Goal: Transaction & Acquisition: Purchase product/service

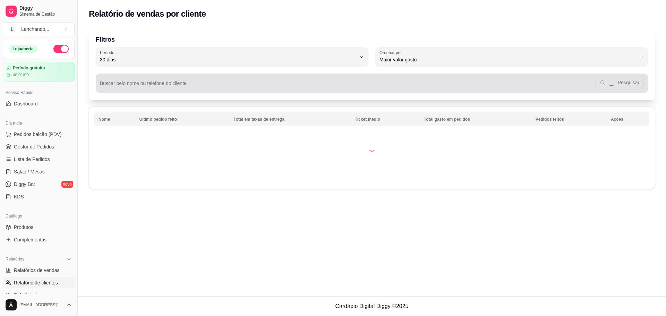
select select "30"
select select "HIGHEST_TOTAL_SPENT_WITH_ORDERS"
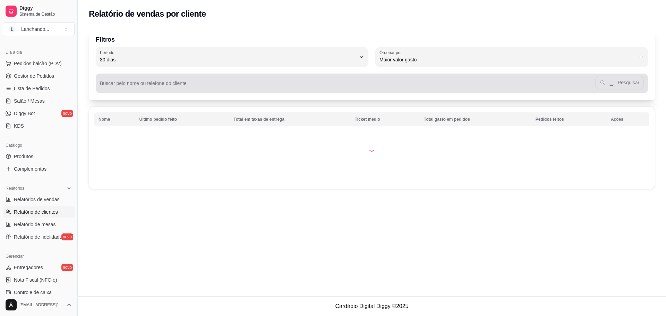
click at [128, 82] on div "Pesquisar" at bounding box center [372, 83] width 544 height 14
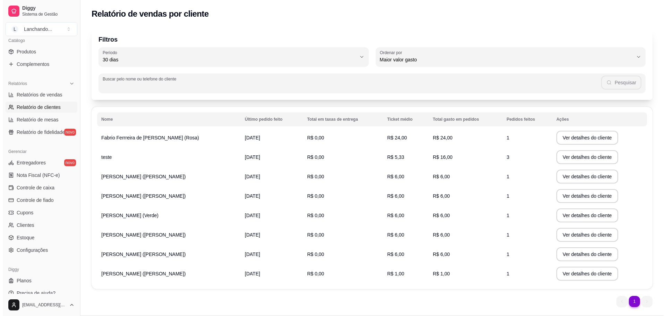
scroll to position [183, 0]
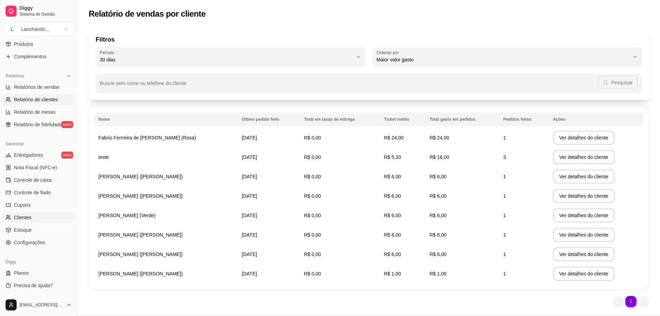
click at [38, 216] on link "Clientes" at bounding box center [39, 217] width 72 height 11
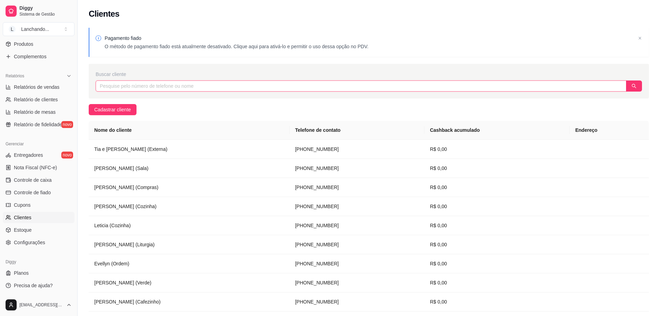
click at [161, 88] on input "text" at bounding box center [361, 85] width 531 height 11
paste input "[PERSON_NAME]"
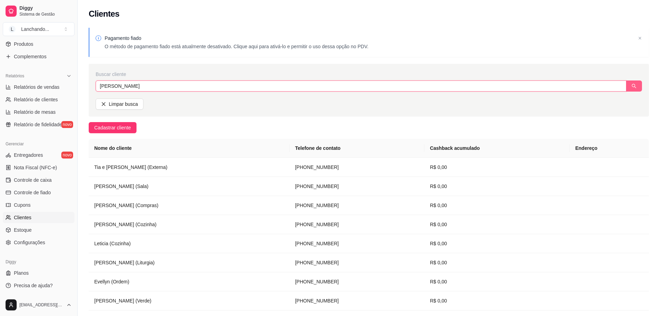
click at [634, 86] on icon "search" at bounding box center [634, 86] width 5 height 5
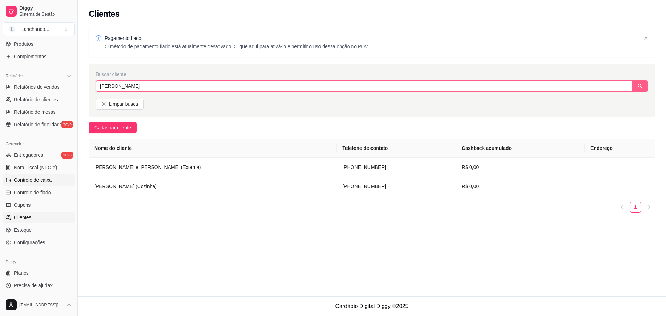
type input "[PERSON_NAME]"
drag, startPoint x: 75, startPoint y: 161, endPoint x: 72, endPoint y: 141, distance: 20.6
click at [72, 141] on div "Diggy Sistema de Gestão L Lanchando ... Loja aberta Período gratuito até 01/09 …" at bounding box center [38, 158] width 77 height 316
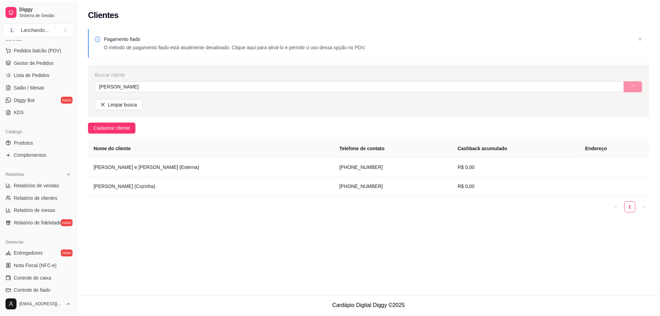
scroll to position [11, 0]
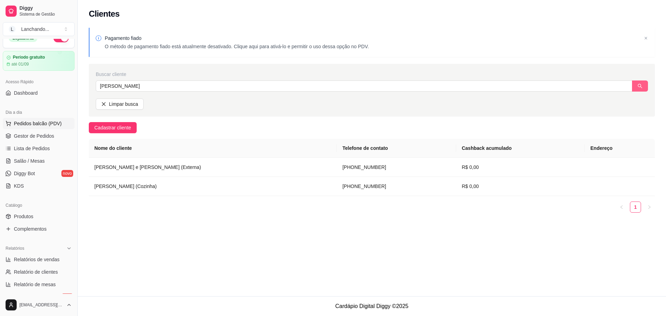
click at [38, 118] on button "Pedidos balcão (PDV)" at bounding box center [39, 123] width 72 height 11
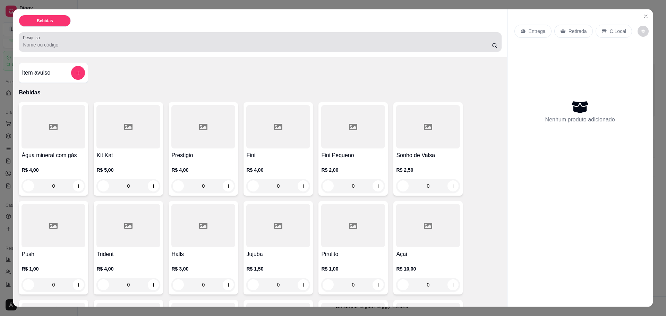
click at [97, 43] on input "Pesquisa" at bounding box center [257, 44] width 468 height 7
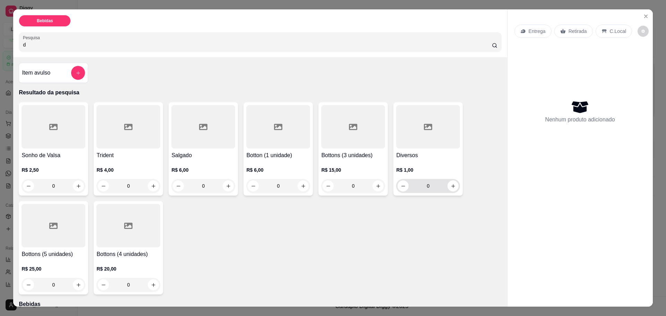
type input "d"
click at [426, 185] on input "0" at bounding box center [427, 186] width 39 height 14
type input "1"
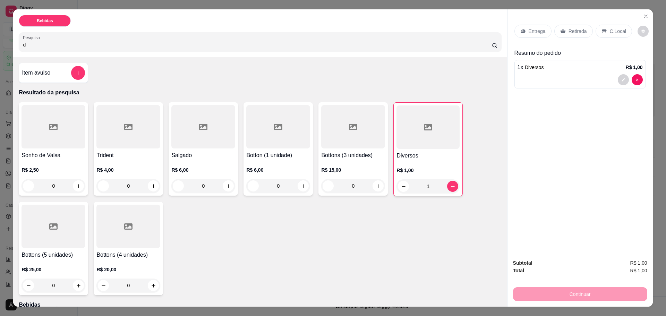
type input "12"
click at [616, 28] on p "C.Local" at bounding box center [617, 31] width 16 height 7
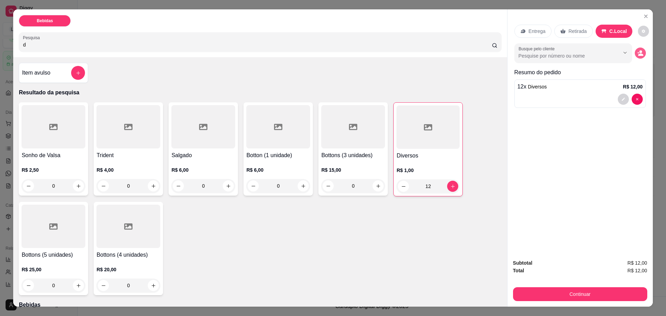
click at [642, 54] on button "decrease-product-quantity" at bounding box center [639, 52] width 11 height 11
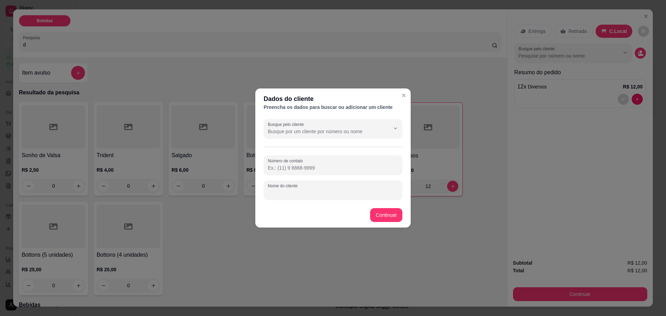
click at [289, 193] on input "Nome do cliente" at bounding box center [333, 192] width 130 height 7
paste input "Tia e [PERSON_NAME]"
type input "Tia e [PERSON_NAME]"
click at [320, 165] on input "Número de contato" at bounding box center [333, 167] width 130 height 7
paste input "[PHONE_NUMBER]"
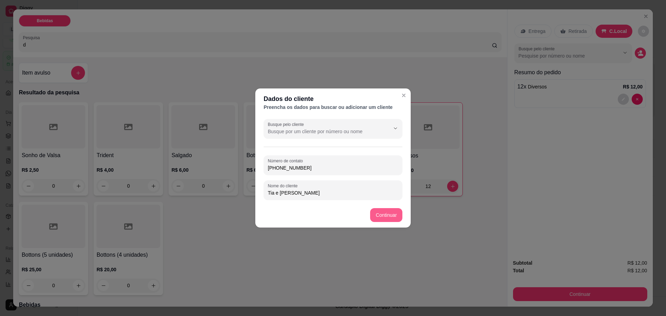
type input "[PHONE_NUMBER]"
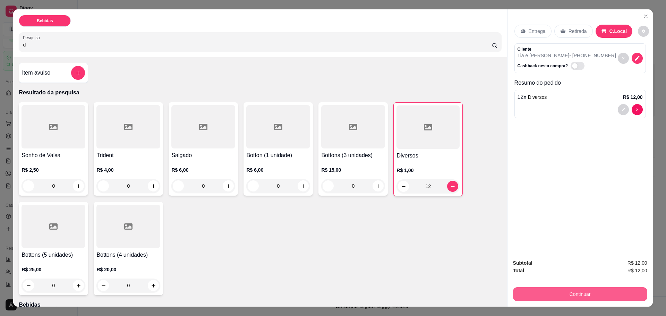
click at [546, 296] on button "Continuar" at bounding box center [580, 294] width 134 height 14
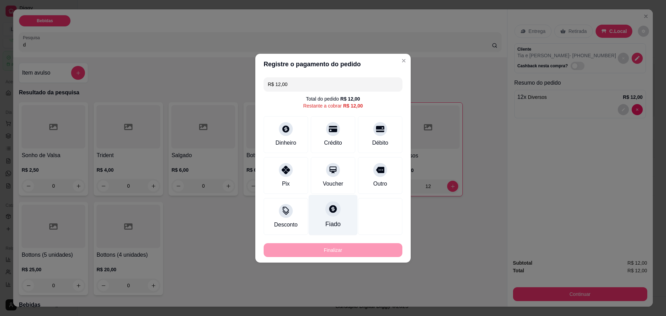
click at [328, 212] on icon at bounding box center [332, 208] width 9 height 9
type input "R$ 0,00"
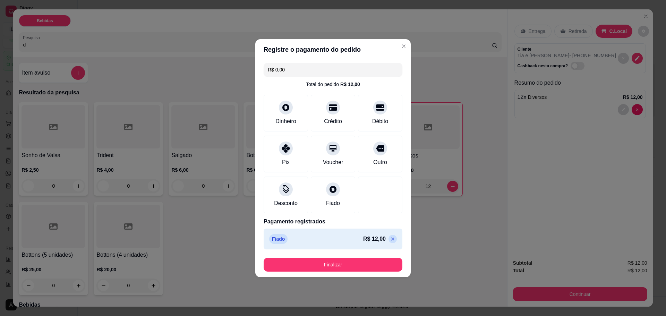
click at [335, 271] on footer "Finalizar" at bounding box center [332, 264] width 155 height 25
click at [335, 263] on button "Finalizar" at bounding box center [333, 265] width 134 height 14
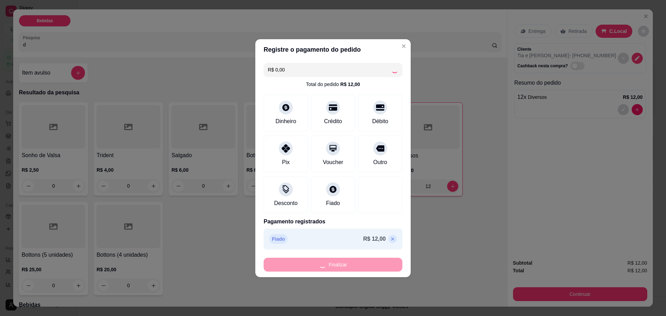
type input "0"
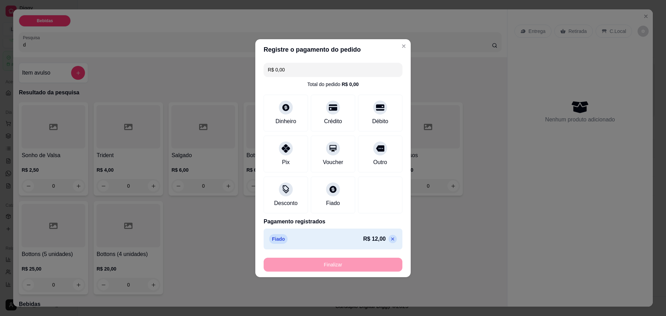
type input "-R$ 12,00"
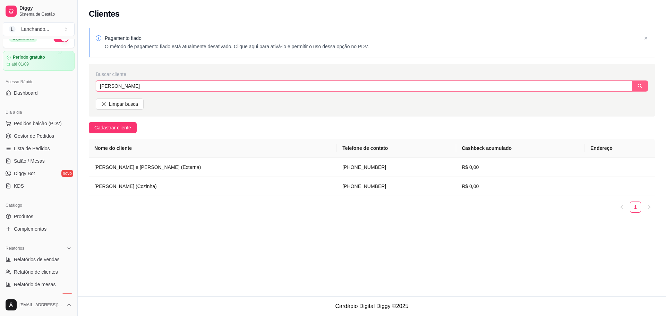
click at [115, 86] on input "[PERSON_NAME]" at bounding box center [364, 85] width 536 height 11
click at [115, 86] on input "[PERSON_NAME]" at bounding box center [362, 85] width 533 height 11
paste input "Externa"
click at [639, 85] on icon "search" at bounding box center [639, 86] width 5 height 5
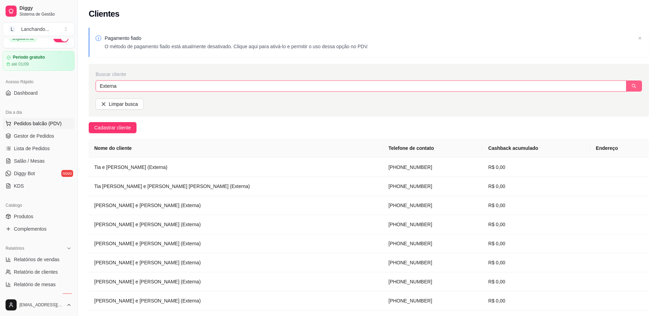
type input "Externa"
click at [44, 124] on span "Pedidos balcão (PDV)" at bounding box center [38, 123] width 48 height 7
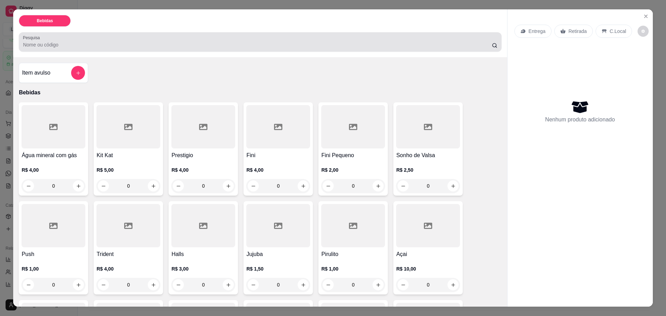
click at [135, 44] on input "Pesquisa" at bounding box center [257, 44] width 468 height 7
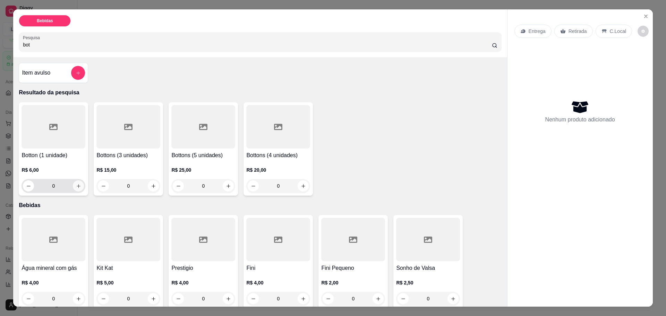
type input "bot"
click at [76, 186] on icon "increase-product-quantity" at bounding box center [78, 185] width 5 height 5
type input "1"
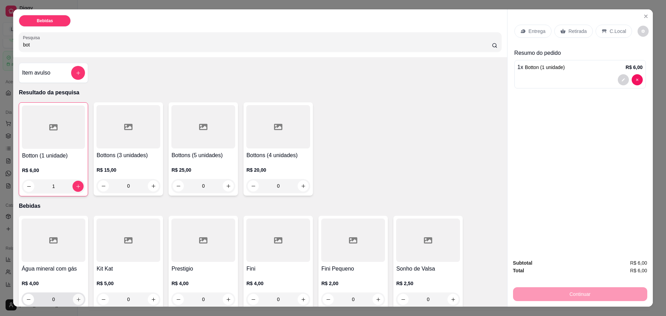
click at [76, 298] on icon "increase-product-quantity" at bounding box center [78, 299] width 5 height 5
type input "1"
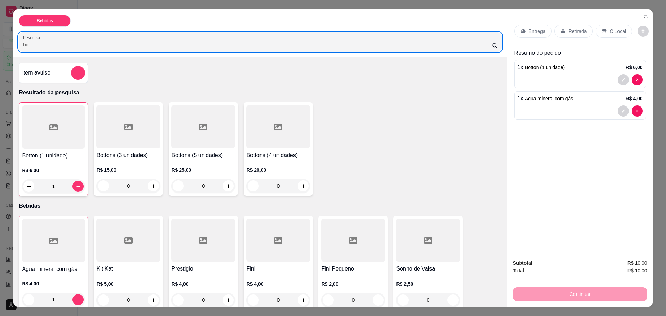
drag, startPoint x: 42, startPoint y: 45, endPoint x: 10, endPoint y: 43, distance: 32.0
click at [10, 43] on div "Bebidas Pesquisa bot Item avulso Resultado da pesquisa Botton (1 unidade) R$ 6,…" at bounding box center [333, 158] width 666 height 316
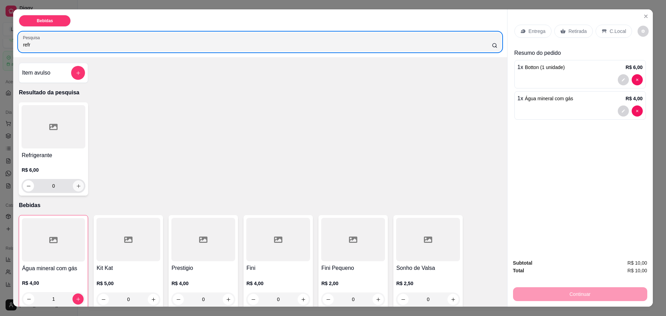
type input "refr"
click at [76, 185] on icon "increase-product-quantity" at bounding box center [78, 185] width 5 height 5
type input "1"
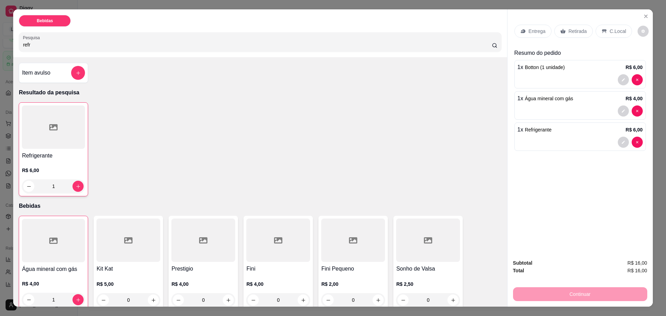
click at [613, 32] on p "C.Local" at bounding box center [617, 31] width 16 height 7
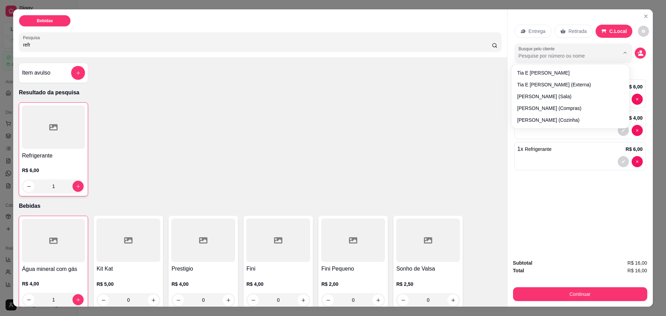
click at [542, 55] on input "Busque pelo cliente" at bounding box center [563, 55] width 90 height 7
type input "tio van"
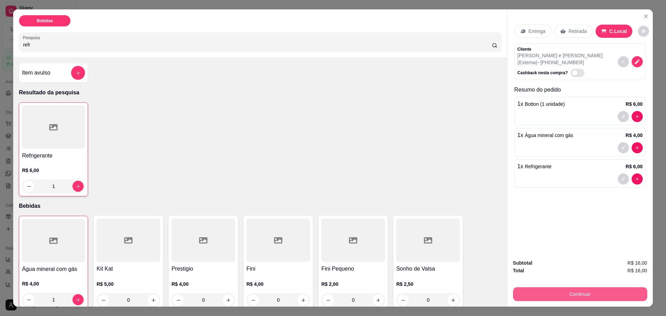
click at [570, 288] on button "Continuar" at bounding box center [580, 294] width 134 height 14
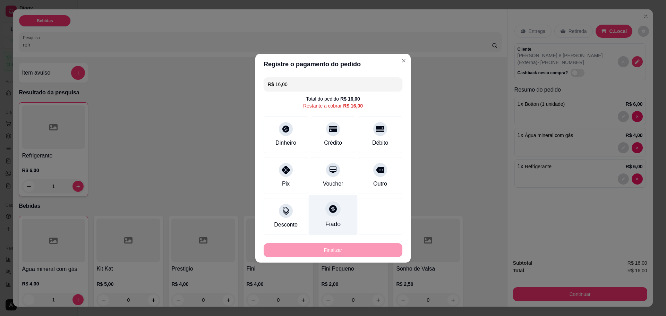
click at [333, 221] on div "Fiado" at bounding box center [332, 223] width 15 height 9
type input "R$ 0,00"
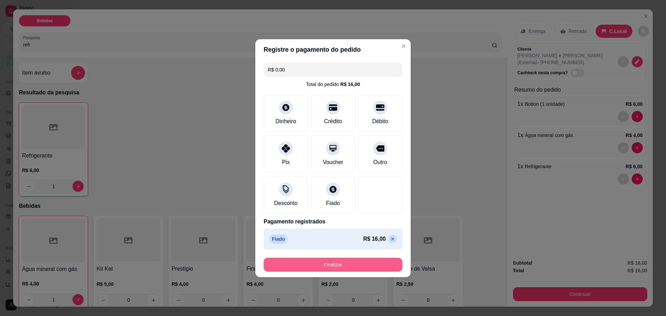
click at [334, 262] on button "Finalizar" at bounding box center [332, 265] width 139 height 14
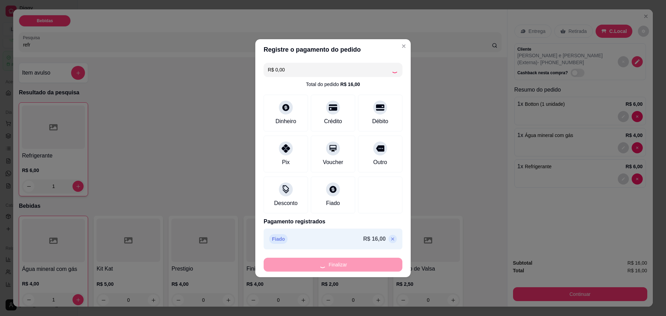
type input "0"
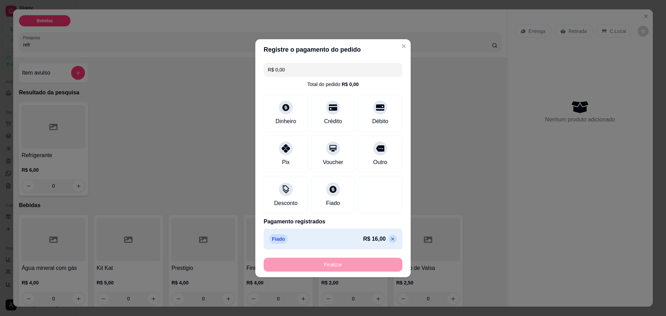
type input "-R$ 16,00"
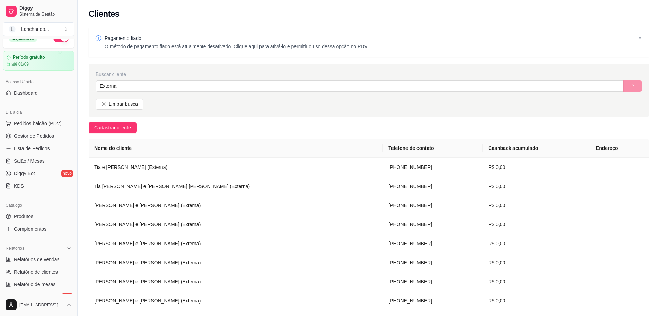
scroll to position [83, 0]
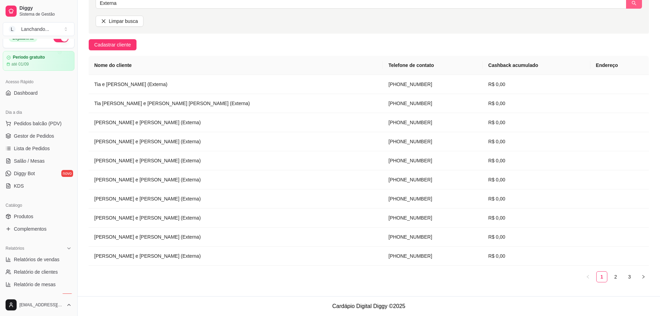
click at [632, 4] on icon "search" at bounding box center [634, 3] width 5 height 5
click at [614, 275] on link "2" at bounding box center [616, 276] width 10 height 10
click at [627, 279] on link "3" at bounding box center [630, 276] width 10 height 10
click at [628, 278] on link "3" at bounding box center [630, 276] width 10 height 10
click at [607, 279] on link "1" at bounding box center [602, 276] width 10 height 10
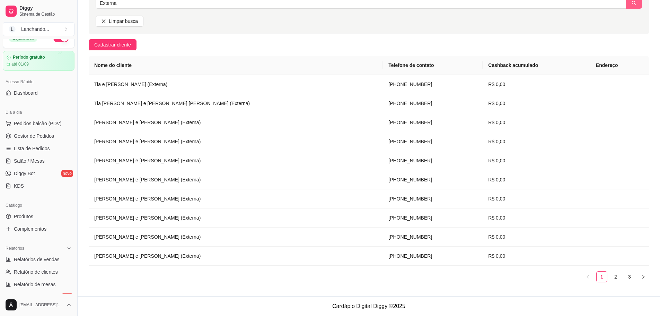
click at [636, 3] on icon "search" at bounding box center [634, 3] width 5 height 5
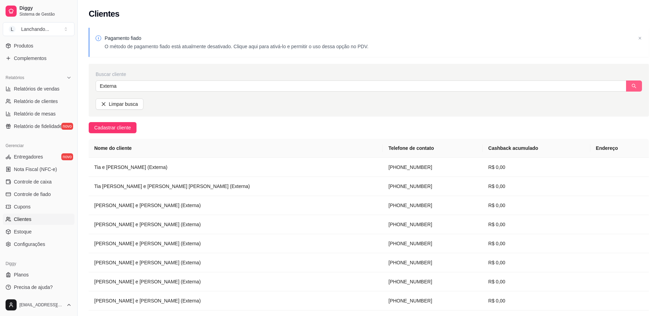
scroll to position [183, 0]
click at [50, 192] on span "Controle de fiado" at bounding box center [32, 192] width 37 height 7
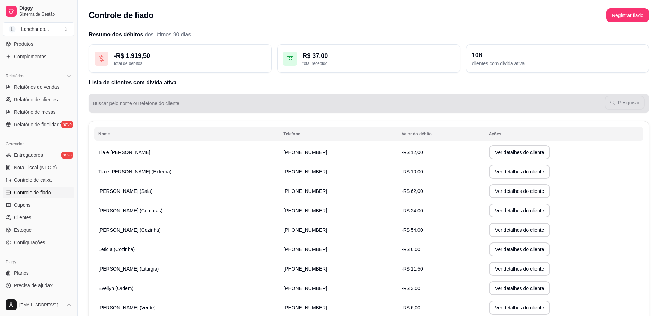
click at [176, 111] on div "Buscar pelo nome ou telefone do cliente Pesquisar" at bounding box center [369, 103] width 561 height 19
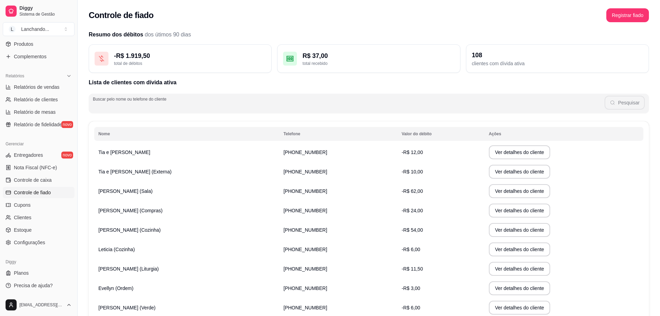
paste input "Externa"
type input "Externa"
click at [635, 105] on button "Pesquisar" at bounding box center [625, 103] width 40 height 14
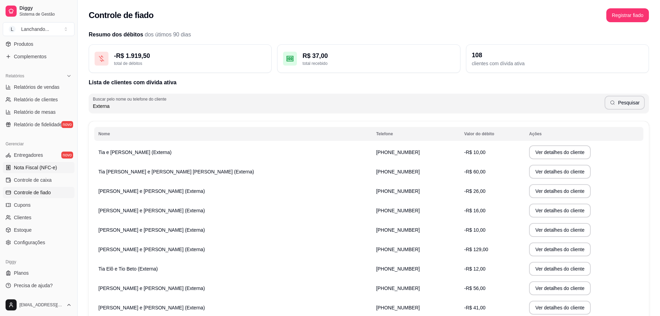
click at [75, 168] on button "Toggle Sidebar" at bounding box center [78, 158] width 6 height 316
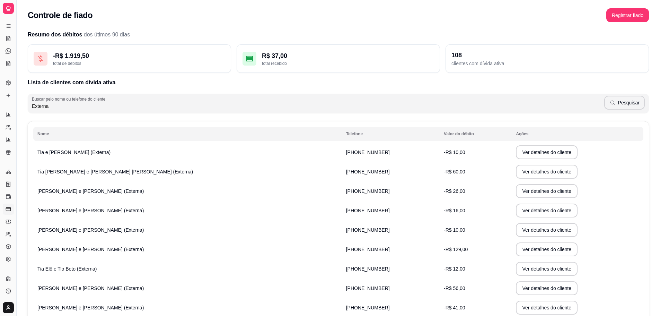
scroll to position [43, 0]
drag, startPoint x: 18, startPoint y: 25, endPoint x: 127, endPoint y: 28, distance: 108.2
click at [127, 28] on div "Diggy Sistema de Gestão L Lanchando ... Loja aberta Período gratuito até 01/09 …" at bounding box center [330, 182] width 660 height 365
drag, startPoint x: 17, startPoint y: 26, endPoint x: 65, endPoint y: 31, distance: 48.1
click at [66, 31] on div "Diggy Sistema de Gestão L Lanchando ... Loja aberta Período gratuito até 01/09 …" at bounding box center [330, 182] width 660 height 365
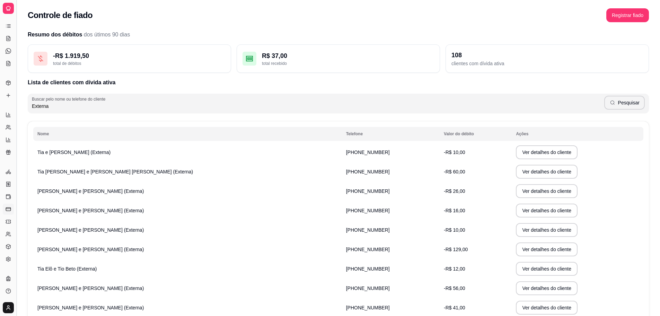
click at [15, 24] on button "Toggle Sidebar" at bounding box center [17, 158] width 6 height 316
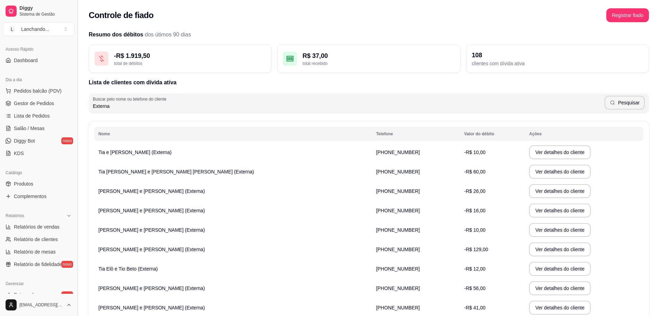
scroll to position [114, 0]
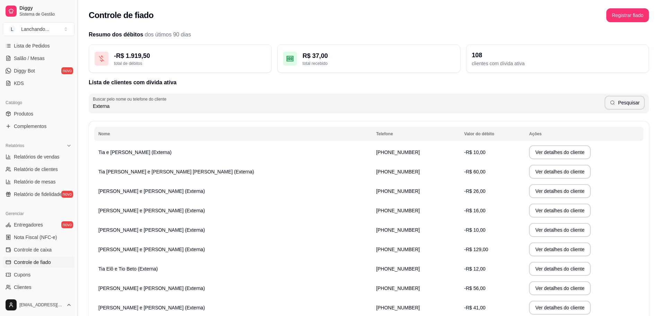
click at [15, 24] on button "[PERSON_NAME] ..." at bounding box center [39, 29] width 72 height 14
click at [51, 12] on span "Sistema de Gestão" at bounding box center [45, 14] width 52 height 6
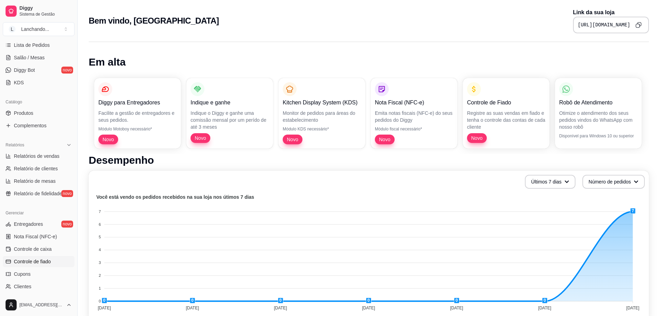
click at [50, 257] on link "Controle de fiado" at bounding box center [39, 261] width 72 height 11
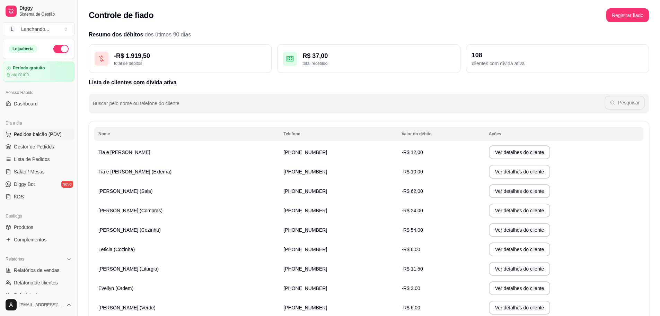
click at [37, 133] on span "Pedidos balcão (PDV)" at bounding box center [38, 134] width 48 height 7
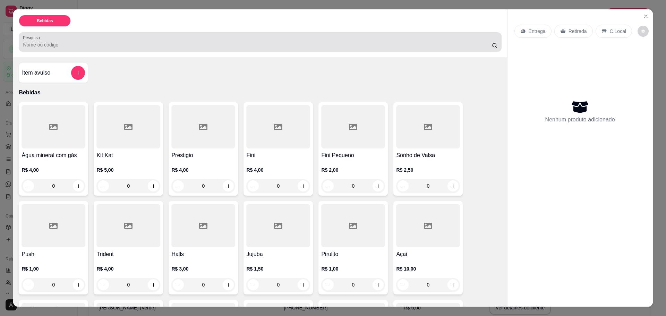
click at [127, 38] on div at bounding box center [260, 42] width 474 height 14
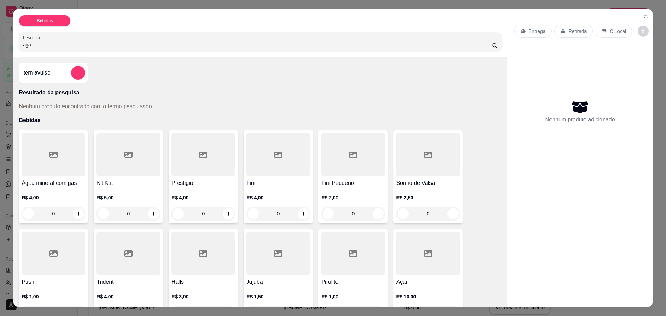
type input "aga"
click at [78, 217] on button "increase-product-quantity" at bounding box center [78, 213] width 11 height 11
type input "1"
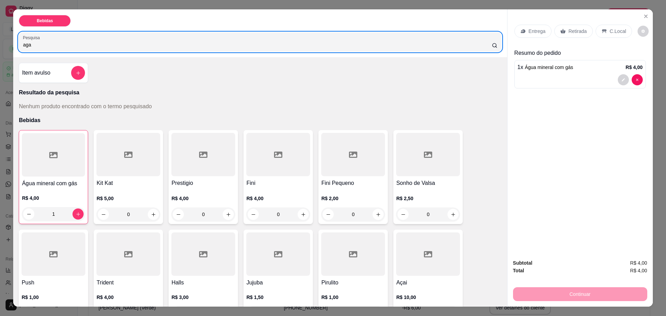
drag, startPoint x: 31, startPoint y: 42, endPoint x: 12, endPoint y: 42, distance: 18.7
click at [13, 42] on div "Bebidas Pesquisa aga" at bounding box center [259, 33] width 493 height 48
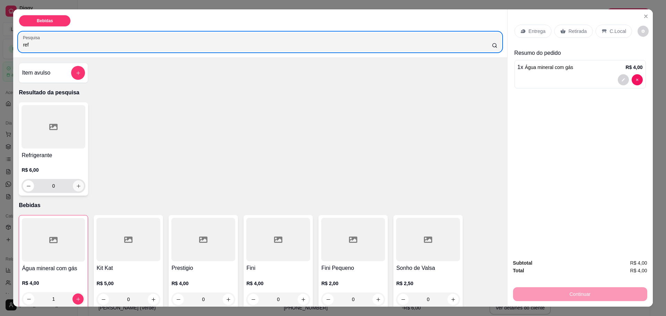
type input "ref"
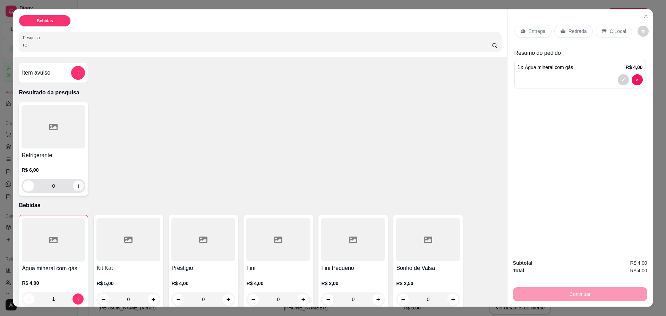
click at [76, 185] on icon "increase-product-quantity" at bounding box center [78, 185] width 5 height 5
type input "1"
click at [76, 185] on icon "increase-product-quantity" at bounding box center [78, 186] width 5 height 5
type input "2"
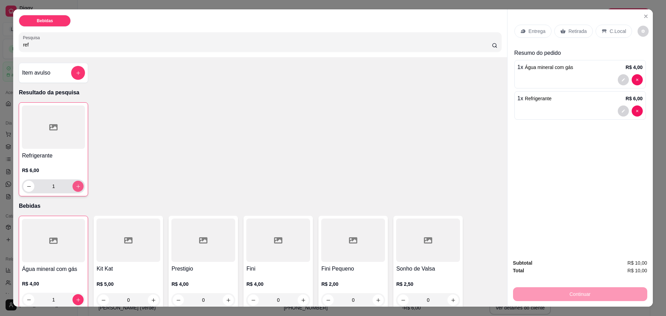
type input "2"
click at [609, 33] on p "C.Local" at bounding box center [617, 31] width 16 height 7
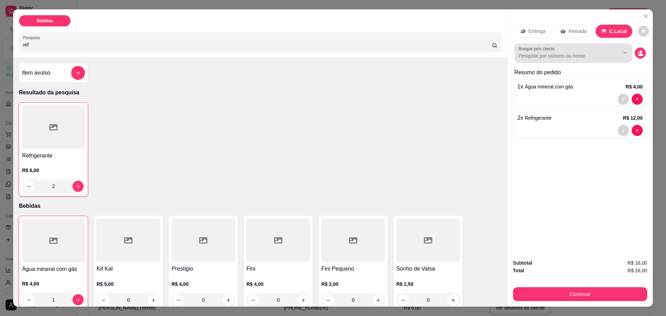
click at [604, 53] on input "Busque pelo cliente" at bounding box center [563, 55] width 90 height 7
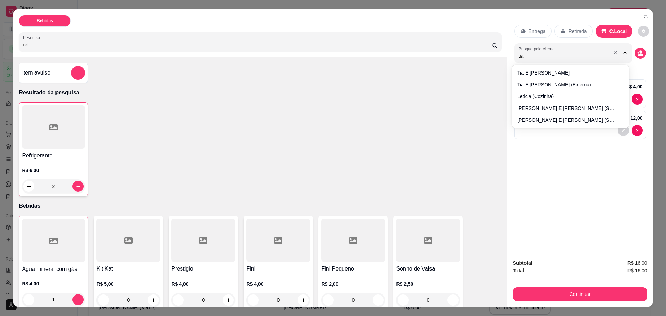
type input "tia t"
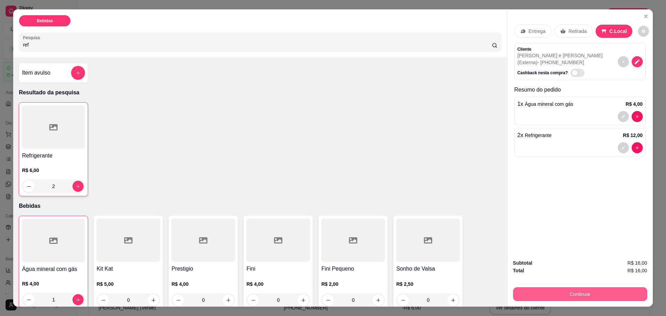
click at [568, 294] on button "Continuar" at bounding box center [580, 294] width 134 height 14
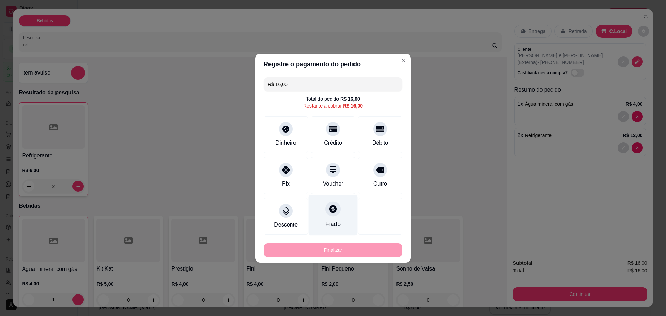
click at [328, 217] on div "Fiado" at bounding box center [333, 214] width 49 height 41
type input "R$ 0,00"
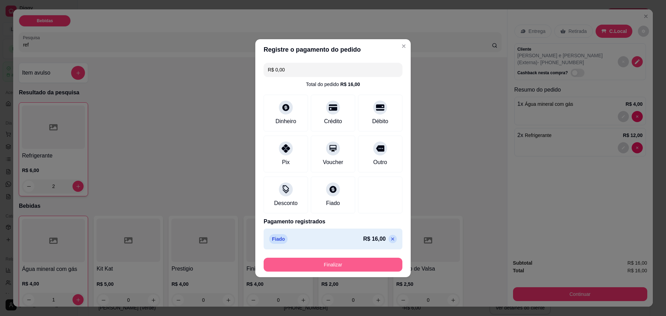
click at [332, 262] on button "Finalizar" at bounding box center [332, 265] width 139 height 14
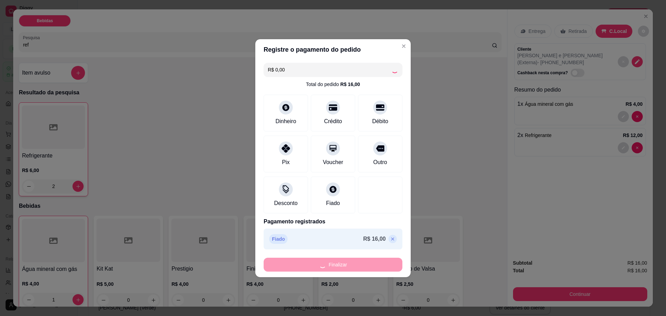
type input "0"
type input "-R$ 16,00"
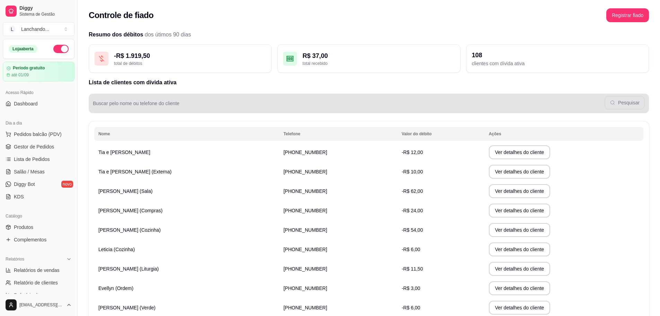
click at [227, 101] on div "Pesquisar" at bounding box center [369, 103] width 552 height 14
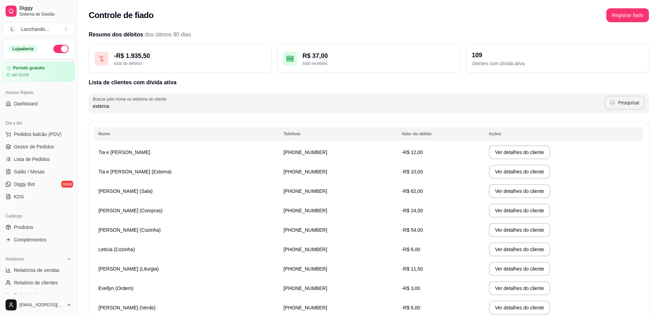
type input "externa"
click at [623, 103] on button "Pesquisar" at bounding box center [625, 103] width 40 height 14
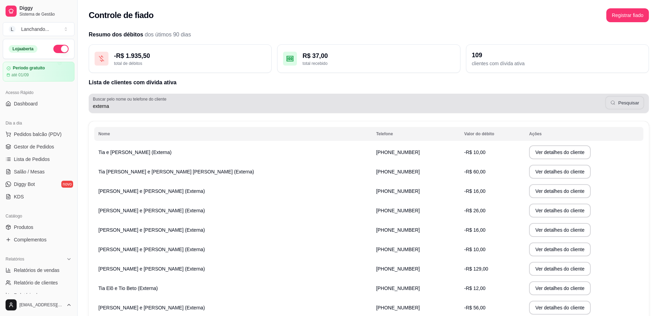
click at [623, 103] on button "Pesquisar" at bounding box center [625, 103] width 39 height 14
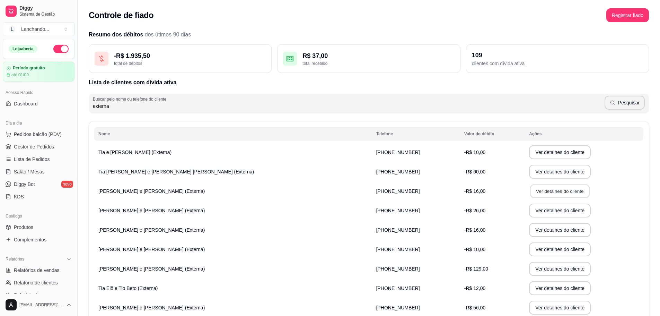
click at [530, 195] on button "Ver detalhes do cliente" at bounding box center [560, 191] width 60 height 14
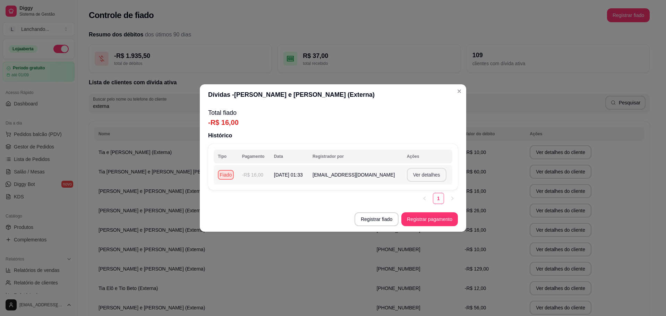
click at [415, 178] on button "Ver detalhes" at bounding box center [427, 175] width 40 height 14
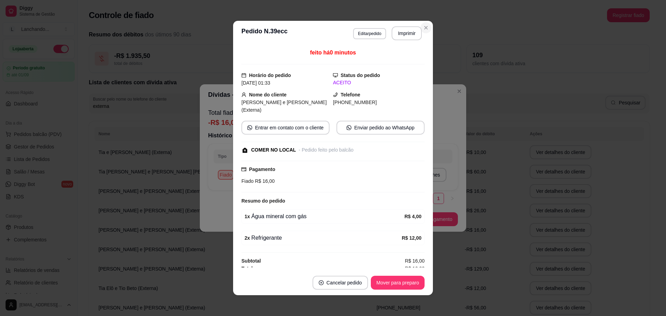
click at [425, 29] on icon "Close" at bounding box center [425, 27] width 3 height 3
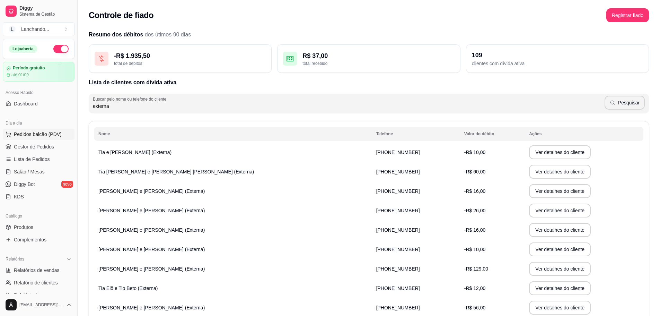
click at [51, 133] on span "Pedidos balcão (PDV)" at bounding box center [38, 134] width 48 height 7
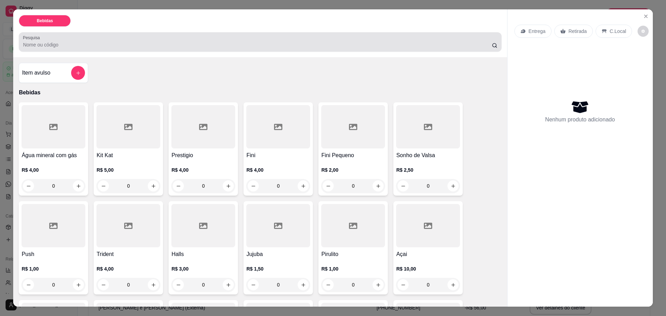
click at [105, 49] on div at bounding box center [260, 42] width 474 height 14
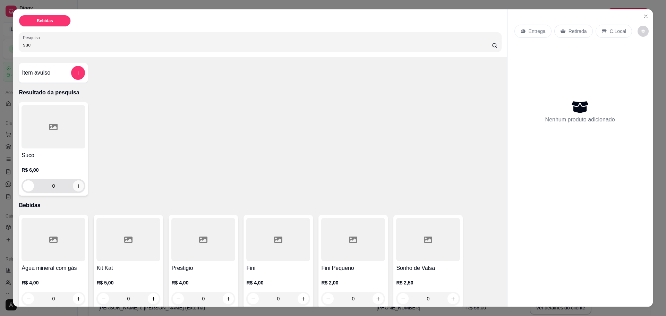
type input "suc"
click at [79, 184] on button "increase-product-quantity" at bounding box center [78, 185] width 11 height 11
type input "1"
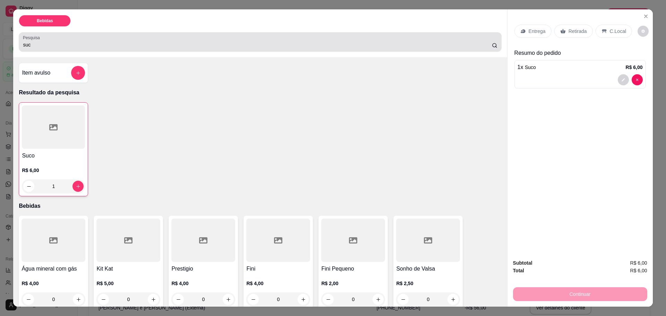
drag, startPoint x: 46, startPoint y: 44, endPoint x: -1, endPoint y: 42, distance: 47.2
click at [0, 42] on html "Diggy Sistema de Gestão L Lanchando ... Loja aberta Período gratuito até 01/09 …" at bounding box center [333, 158] width 666 height 316
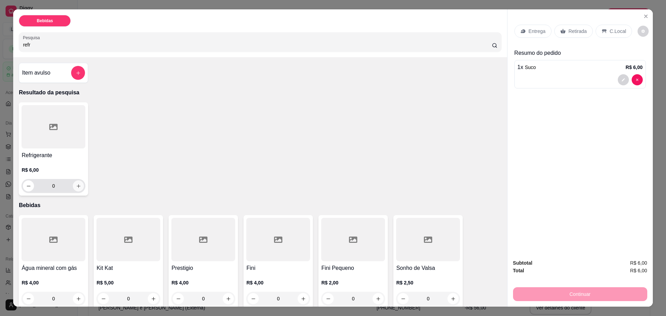
type input "refr"
click at [78, 185] on icon "increase-product-quantity" at bounding box center [78, 185] width 5 height 5
type input "1"
click at [614, 32] on p "C.Local" at bounding box center [617, 31] width 16 height 7
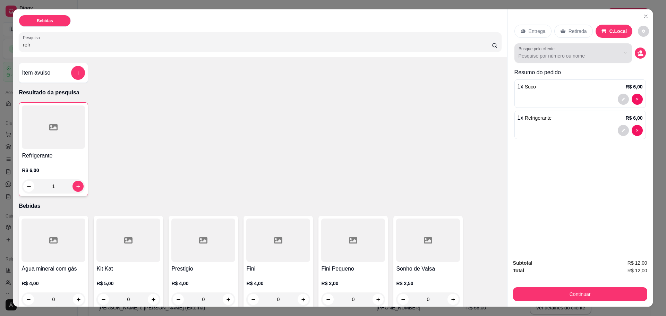
click at [574, 58] on input "Busque pelo cliente" at bounding box center [563, 55] width 90 height 7
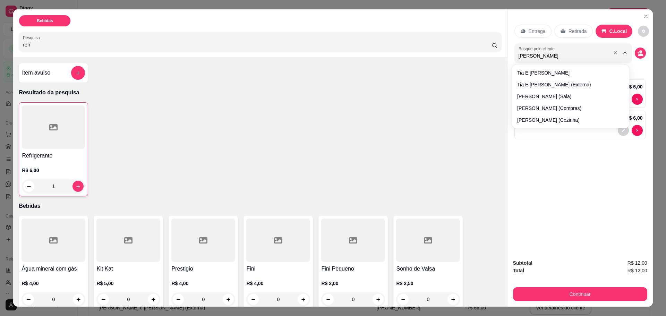
type input "tia sh"
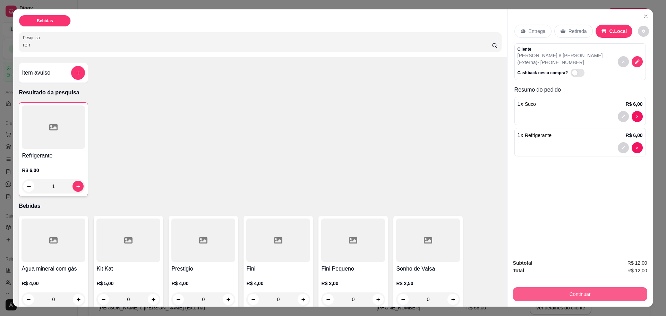
click at [572, 292] on button "Continuar" at bounding box center [580, 294] width 134 height 14
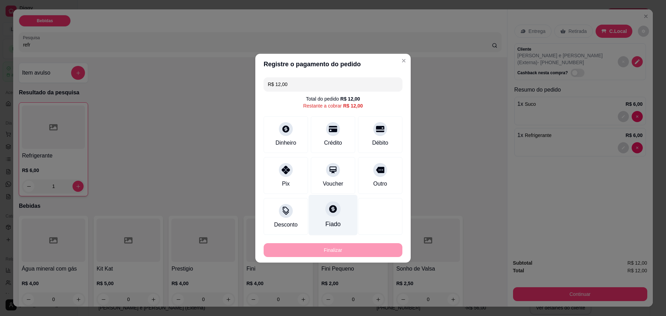
click at [338, 223] on div "Fiado" at bounding box center [333, 214] width 49 height 41
type input "R$ 0,00"
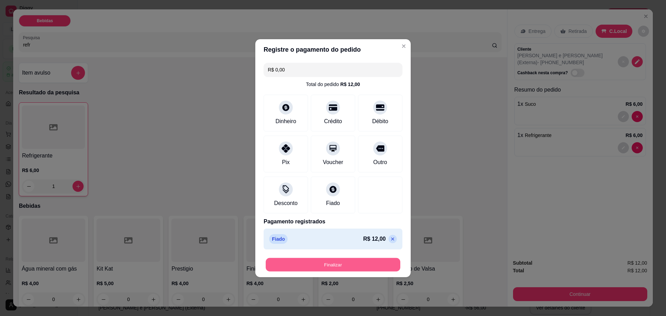
click at [339, 263] on button "Finalizar" at bounding box center [333, 265] width 134 height 14
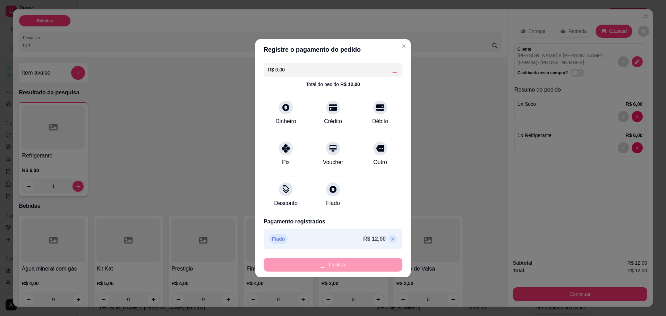
type input "0"
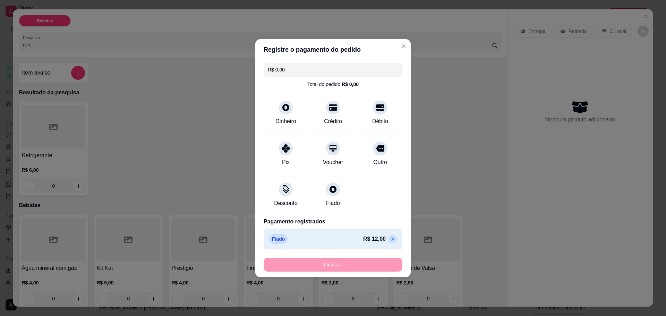
type input "-R$ 12,00"
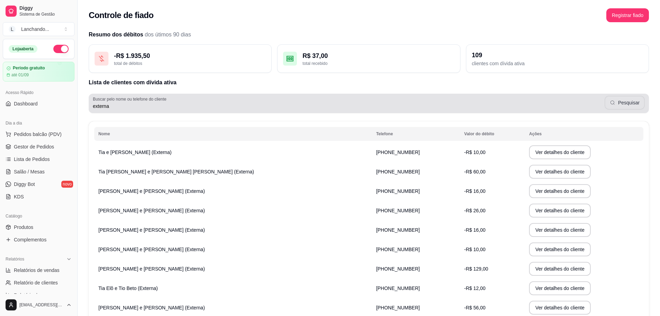
click at [616, 101] on icon "button" at bounding box center [613, 103] width 6 height 6
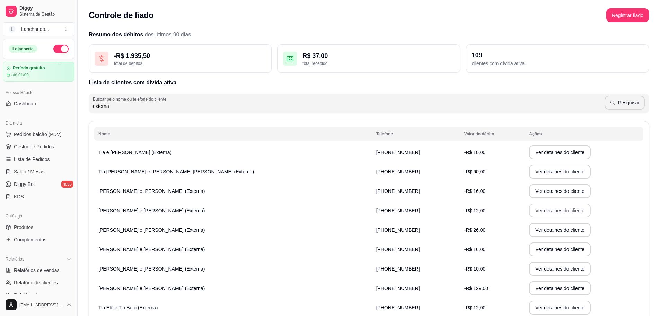
click at [529, 205] on button "Ver detalhes do cliente" at bounding box center [560, 210] width 62 height 14
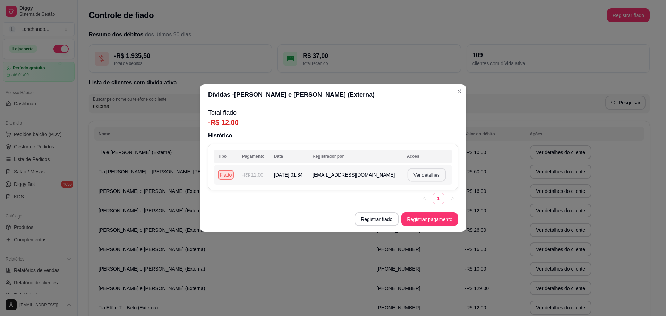
click at [417, 172] on button "Ver detalhes" at bounding box center [426, 175] width 38 height 14
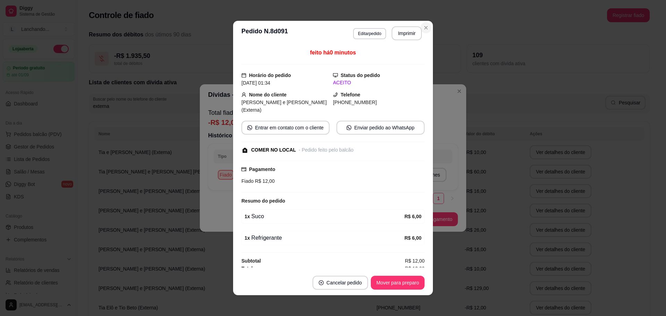
click at [424, 29] on icon "Close" at bounding box center [425, 27] width 3 height 3
